Goal: Find contact information: Find contact information

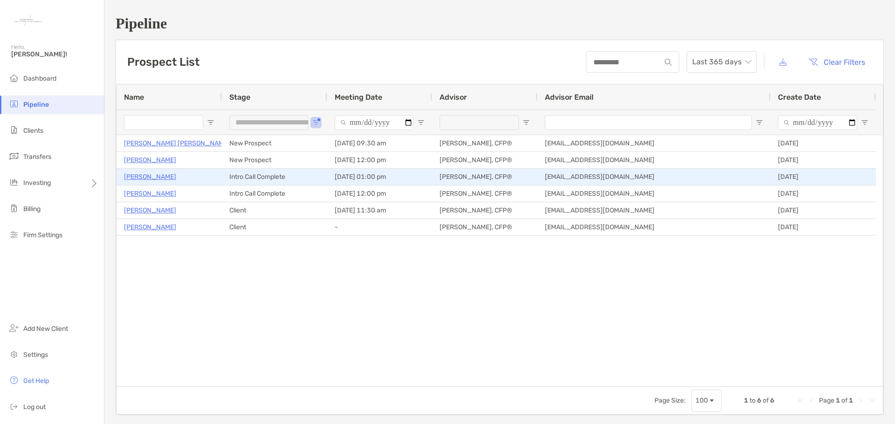
click at [150, 177] on p "[PERSON_NAME]" at bounding box center [150, 177] width 52 height 12
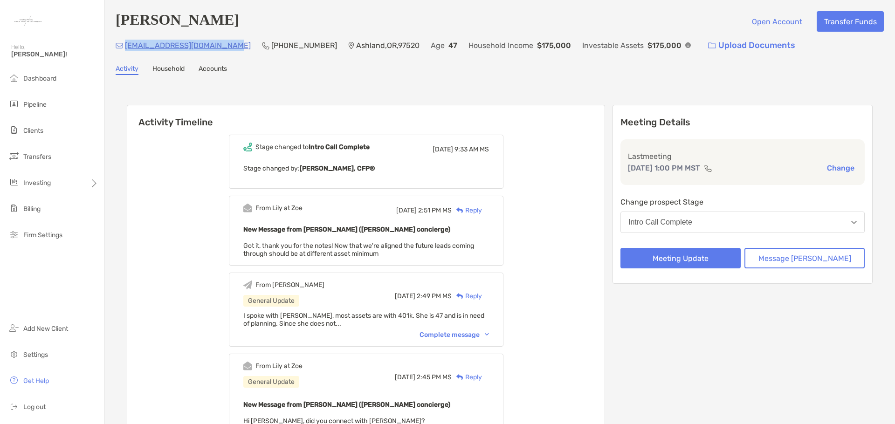
drag, startPoint x: 229, startPoint y: 46, endPoint x: 126, endPoint y: 48, distance: 103.1
click at [126, 48] on div "[EMAIL_ADDRESS][DOMAIN_NAME] (541) 531-[GEOGRAPHIC_DATA] Age [DEMOGRAPHIC_DATA]…" at bounding box center [500, 45] width 768 height 20
copy p "[EMAIL_ADDRESS][DOMAIN_NAME]"
click at [334, 89] on div "Activity Timeline Stage changed to Intro Call Complete [DATE] 9:33 AM MS Stage …" at bounding box center [500, 397] width 768 height 627
click at [48, 78] on span "Dashboard" at bounding box center [39, 79] width 33 height 8
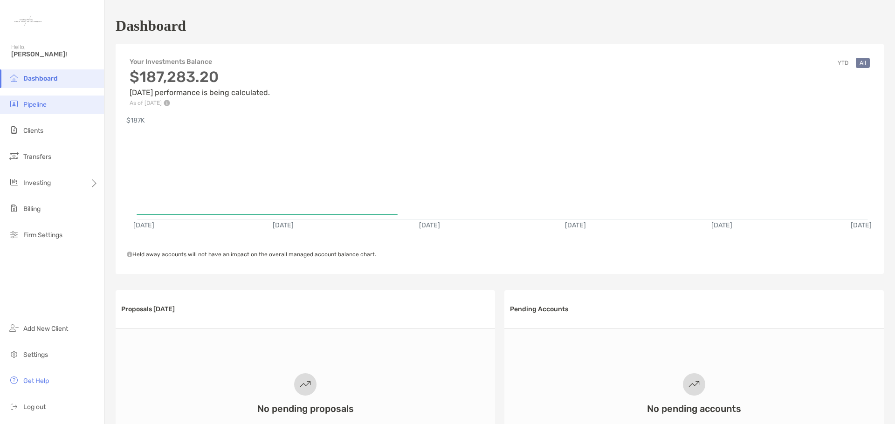
click at [45, 107] on span "Pipeline" at bounding box center [34, 105] width 23 height 8
